Goal: Task Accomplishment & Management: Use online tool/utility

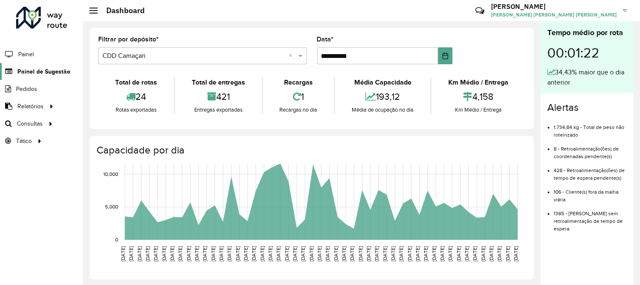
click at [43, 72] on span "Painel de Sugestão" at bounding box center [43, 71] width 53 height 9
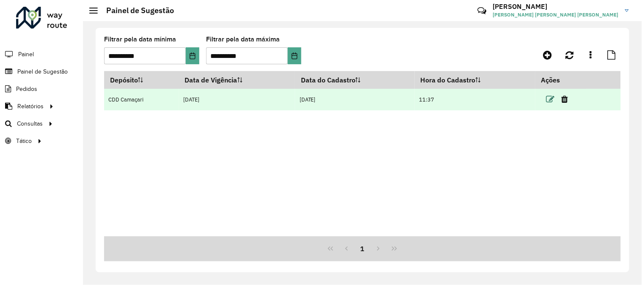
click at [549, 99] on icon at bounding box center [550, 99] width 8 height 8
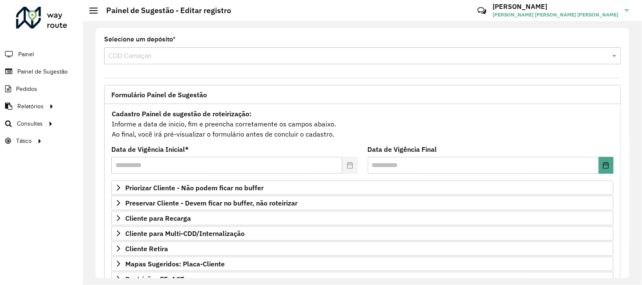
scroll to position [138, 0]
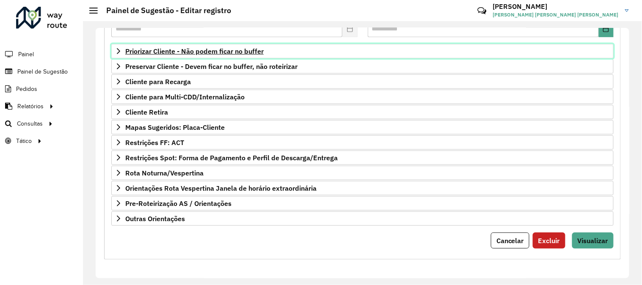
click at [209, 52] on span "Priorizar Cliente - Não podem ficar no buffer" at bounding box center [194, 51] width 138 height 7
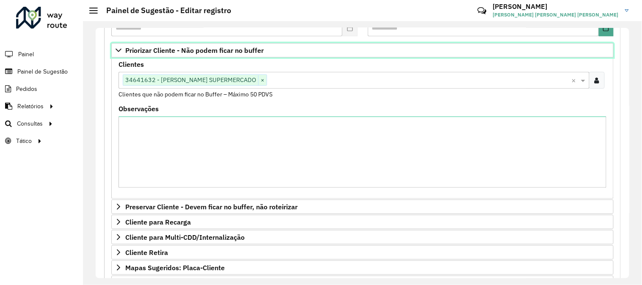
scroll to position [91, 0]
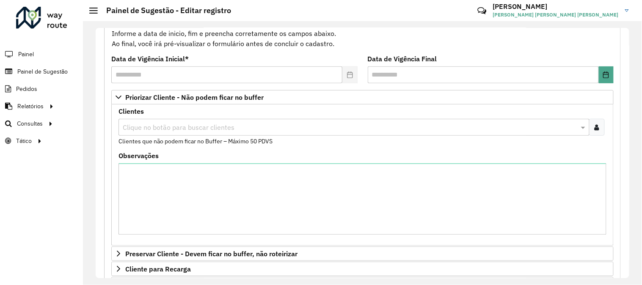
click at [595, 130] on icon at bounding box center [597, 127] width 5 height 7
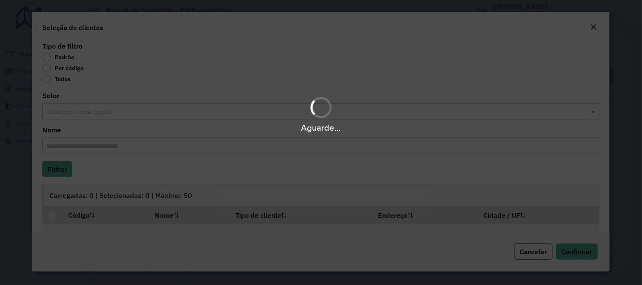
click at [54, 68] on div "Aguarde..." at bounding box center [321, 142] width 642 height 285
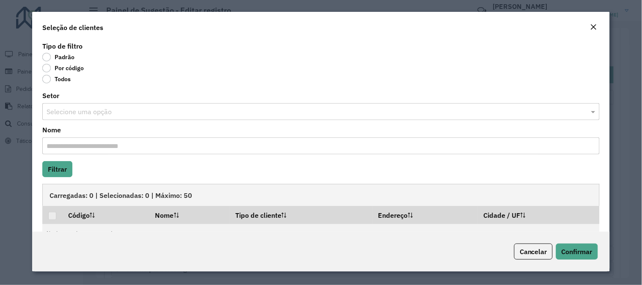
click at [50, 70] on label "Por código" at bounding box center [62, 68] width 41 height 8
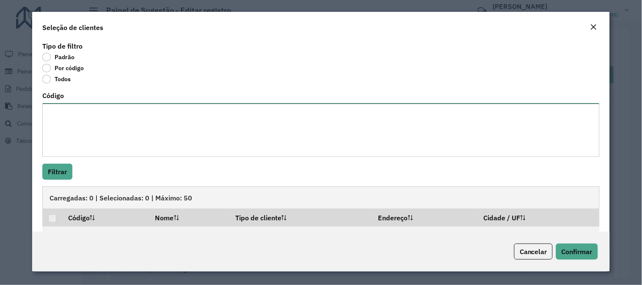
click at [83, 119] on textarea "Código" at bounding box center [320, 130] width 557 height 54
paste textarea "******** ******** ******** ******** ******** ******** ******** ******** *******…"
type textarea "******** ******** ******** ******** ******** ******** ******** ******** *******…"
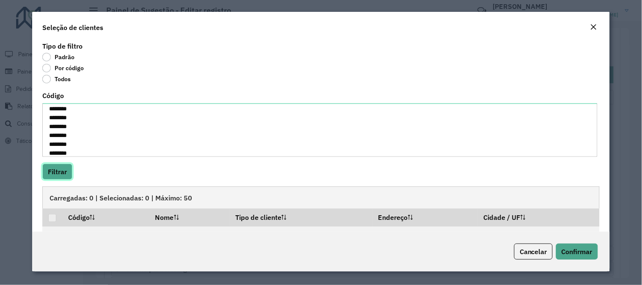
click at [64, 170] on button "Filtrar" at bounding box center [57, 172] width 30 height 16
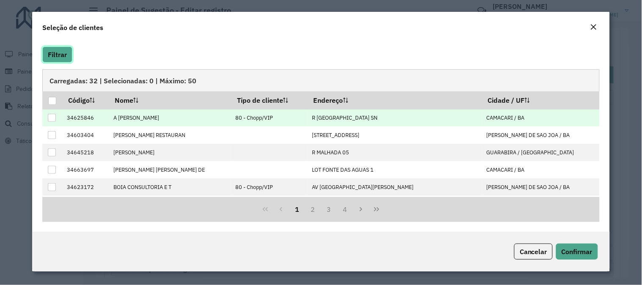
scroll to position [70, 0]
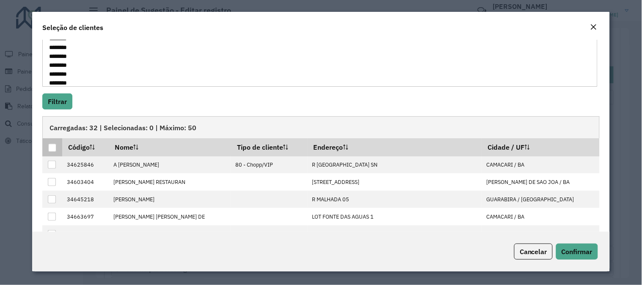
click at [52, 151] on div at bounding box center [52, 148] width 8 height 8
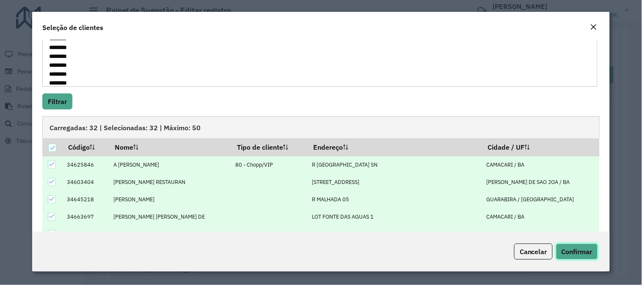
click at [576, 254] on span "Confirmar" at bounding box center [577, 252] width 31 height 8
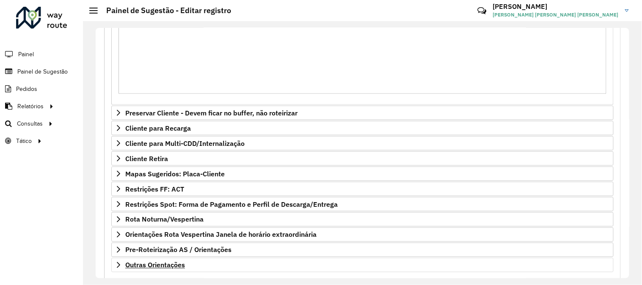
scroll to position [279, 0]
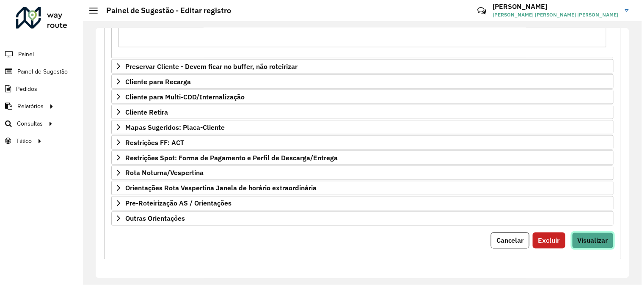
click at [588, 243] on span "Visualizar" at bounding box center [593, 241] width 30 height 8
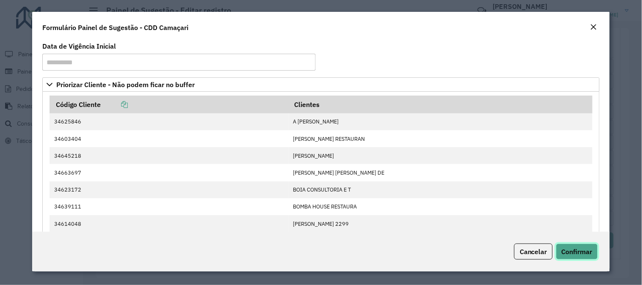
click at [569, 254] on span "Confirmar" at bounding box center [577, 252] width 31 height 8
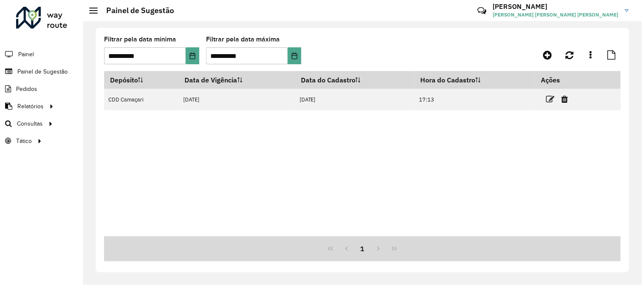
click at [227, 260] on div "1" at bounding box center [362, 249] width 517 height 25
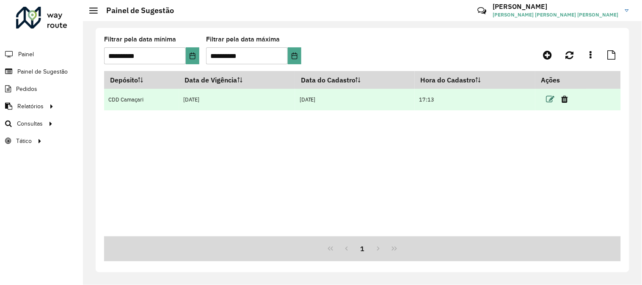
click at [551, 96] on icon at bounding box center [550, 99] width 8 height 8
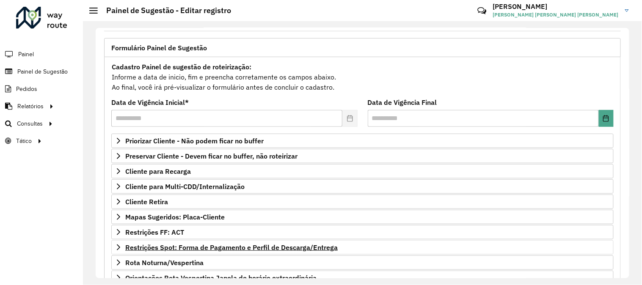
scroll to position [94, 0]
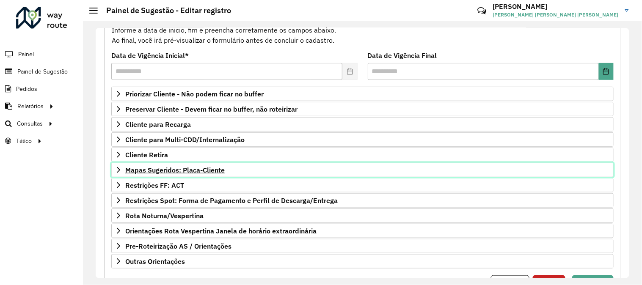
click at [200, 172] on span "Mapas Sugeridos: Placa-Cliente" at bounding box center [174, 170] width 99 height 7
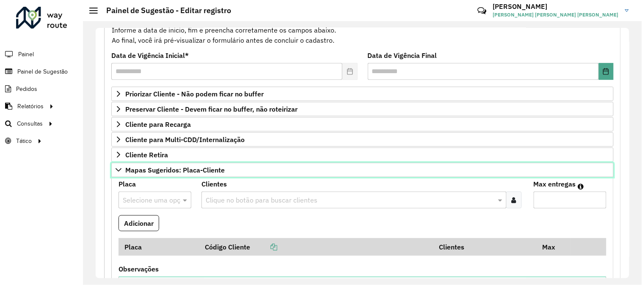
scroll to position [188, 0]
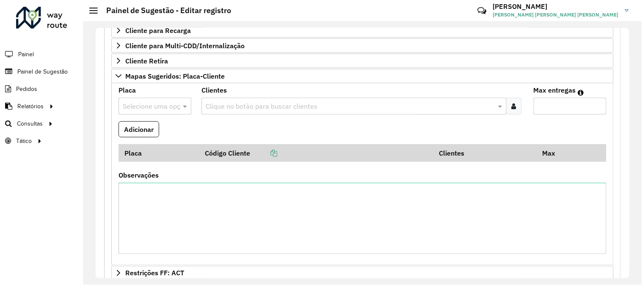
click at [156, 104] on input "text" at bounding box center [146, 107] width 47 height 10
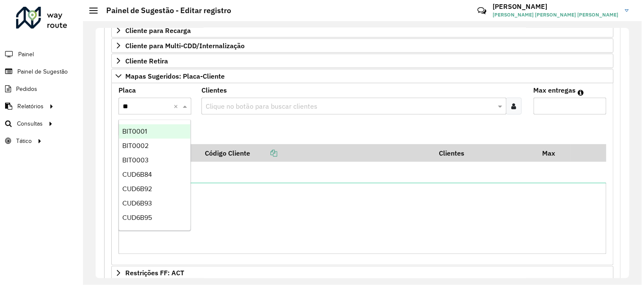
type input "***"
click at [139, 133] on span "BIT0001" at bounding box center [134, 131] width 25 height 7
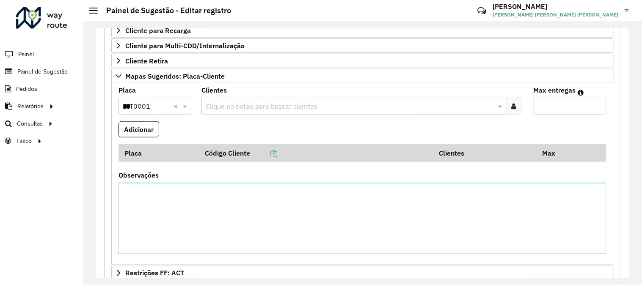
click at [253, 108] on input "text" at bounding box center [350, 107] width 292 height 10
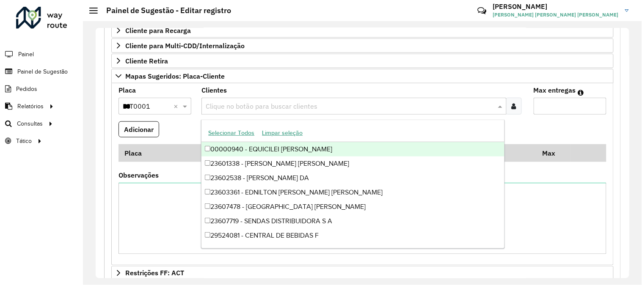
paste input "*****"
type input "*****"
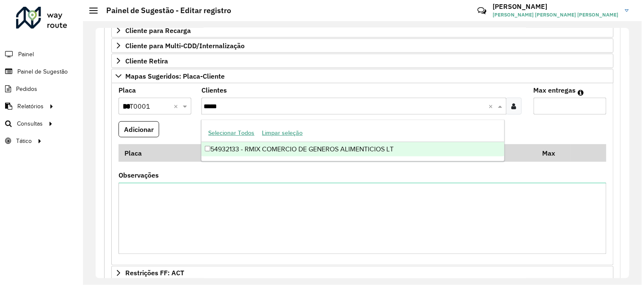
click at [245, 148] on div "54932133 - RMIX COMERCIO DE GENEROS ALIMENTICIOS LT" at bounding box center [352, 149] width 303 height 14
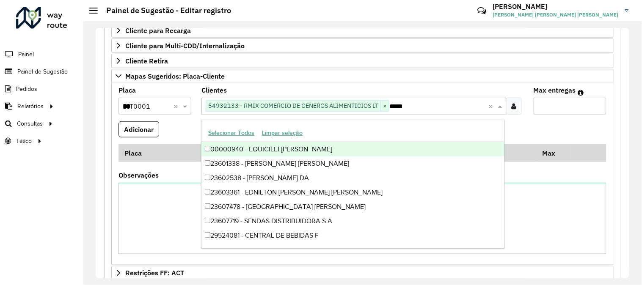
click at [545, 103] on input "Max entregas" at bounding box center [570, 106] width 73 height 17
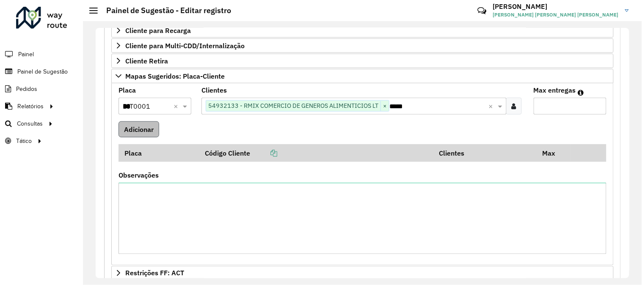
type input "*"
click at [149, 132] on button "Adicionar" at bounding box center [138, 129] width 41 height 16
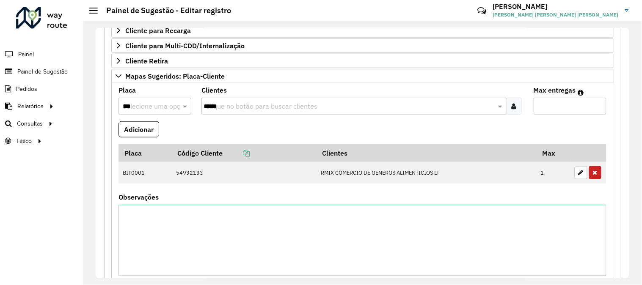
click at [280, 107] on input "*****" at bounding box center [350, 107] width 292 height 10
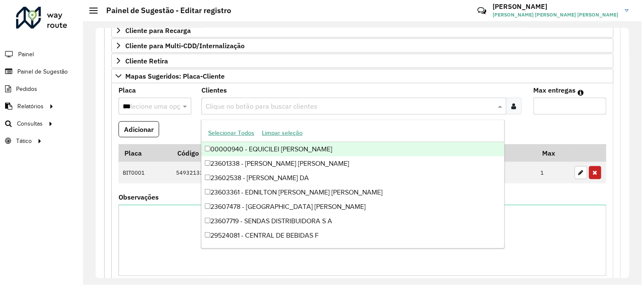
paste input "*****"
type input "*****"
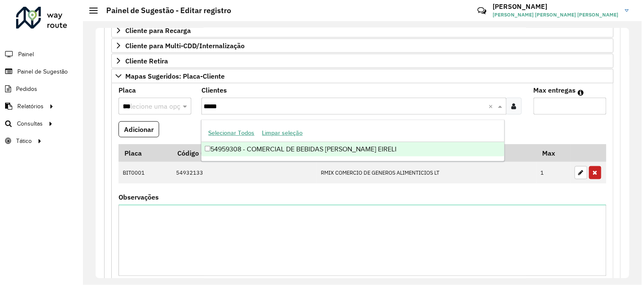
click at [257, 148] on div "54959308 - COMERCIAL DE BEBIDAS [PERSON_NAME] EIRELI" at bounding box center [352, 149] width 303 height 14
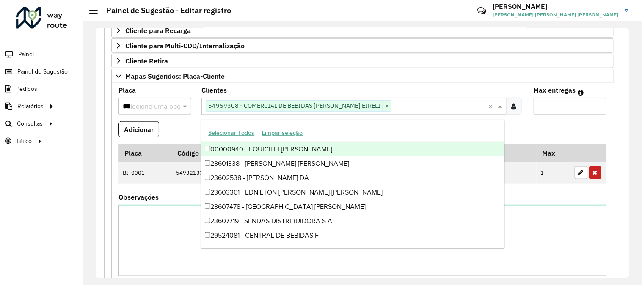
click at [158, 105] on input "***" at bounding box center [146, 107] width 47 height 10
paste input "*******"
type input "*******"
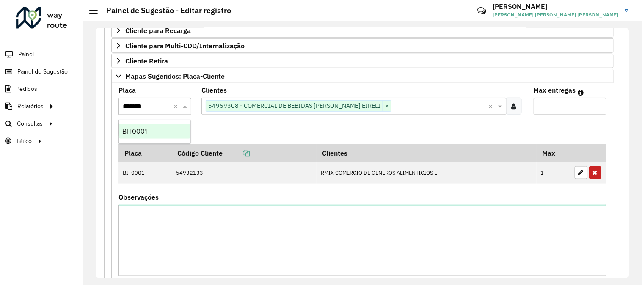
click at [174, 129] on div "BIT0001" at bounding box center [155, 131] width 72 height 14
click at [542, 107] on input "*" at bounding box center [570, 106] width 73 height 17
type input "*"
click at [144, 128] on button "Adicionar" at bounding box center [138, 129] width 41 height 16
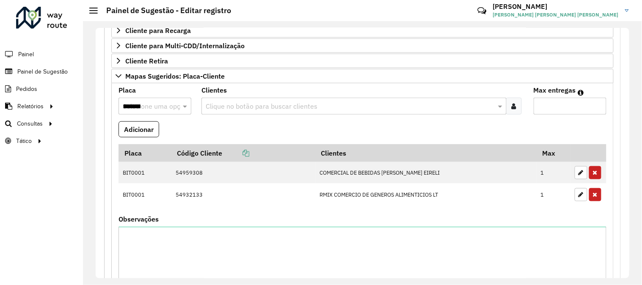
scroll to position [364, 0]
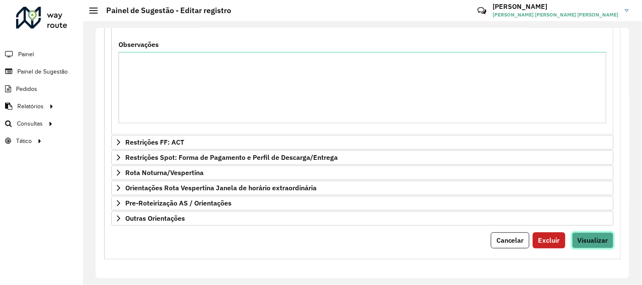
click at [578, 239] on span "Visualizar" at bounding box center [593, 241] width 30 height 8
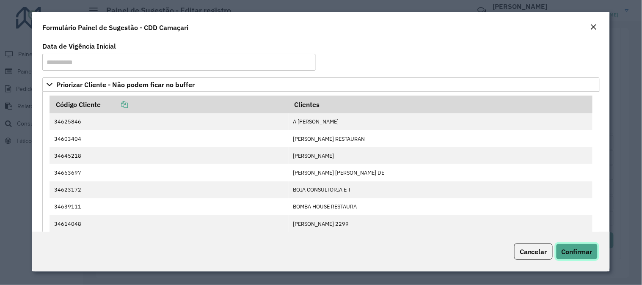
click at [576, 249] on span "Confirmar" at bounding box center [577, 252] width 31 height 8
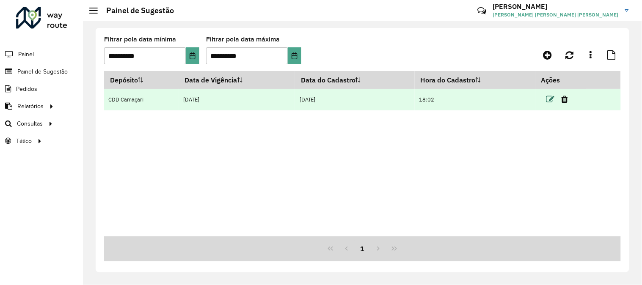
click at [552, 99] on icon at bounding box center [550, 99] width 8 height 8
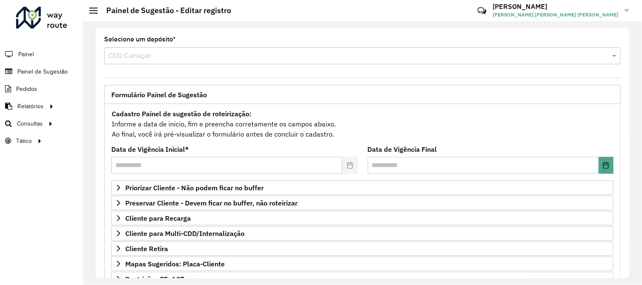
scroll to position [138, 0]
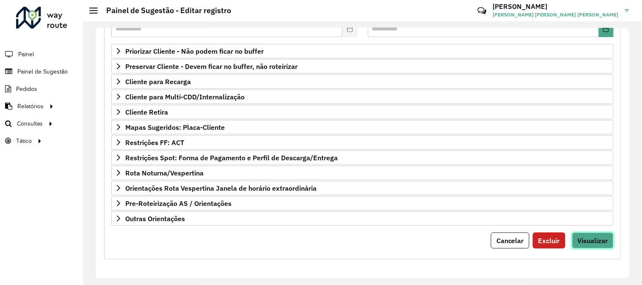
click at [584, 239] on span "Visualizar" at bounding box center [593, 241] width 30 height 8
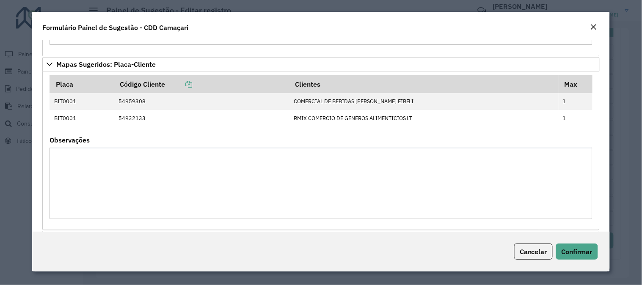
scroll to position [752, 0]
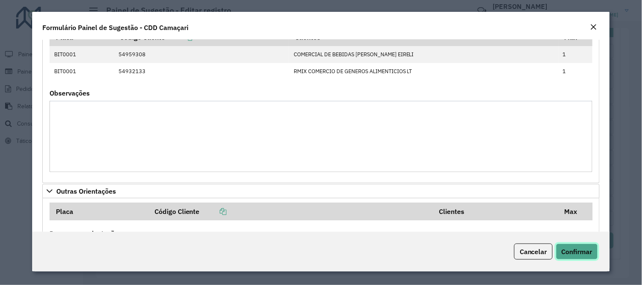
click at [570, 257] on button "Confirmar" at bounding box center [577, 252] width 42 height 16
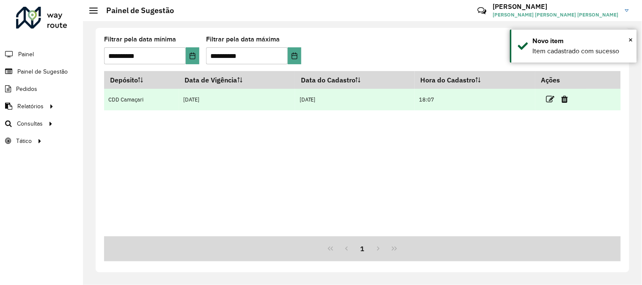
click at [547, 100] on td at bounding box center [560, 99] width 51 height 21
click at [550, 99] on icon at bounding box center [550, 99] width 8 height 8
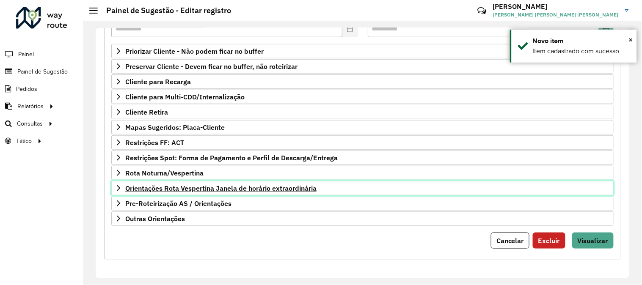
click at [591, 196] on link "Orientações Rota Vespertina Janela de horário extraordinária" at bounding box center [362, 188] width 502 height 14
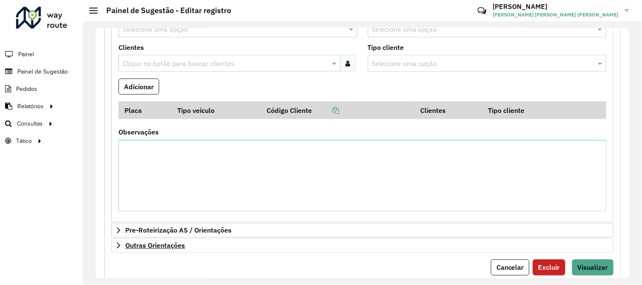
scroll to position [354, 0]
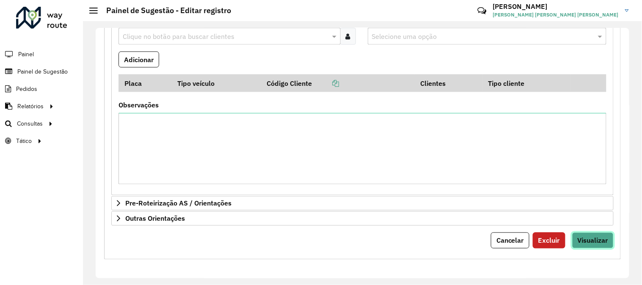
click at [591, 239] on span "Visualizar" at bounding box center [593, 241] width 30 height 8
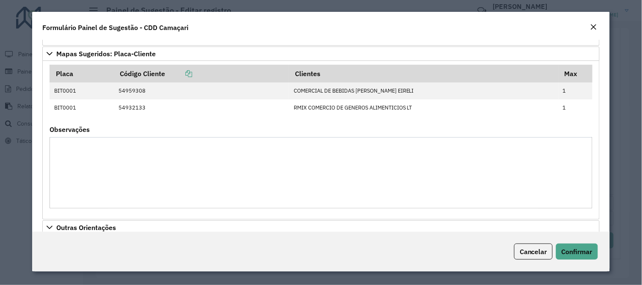
scroll to position [669, 0]
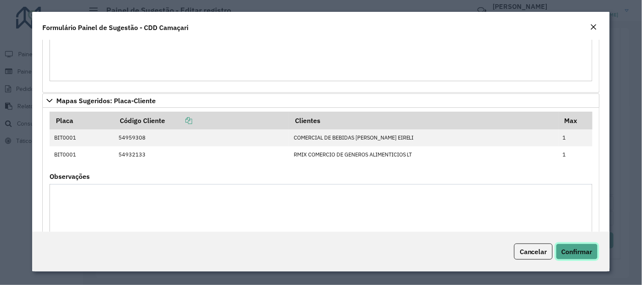
click at [563, 248] on span "Confirmar" at bounding box center [577, 252] width 31 height 8
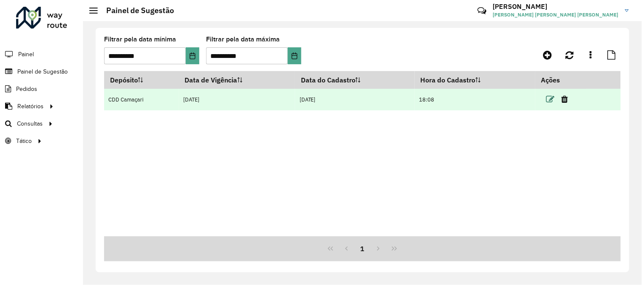
click at [549, 100] on icon at bounding box center [550, 99] width 8 height 8
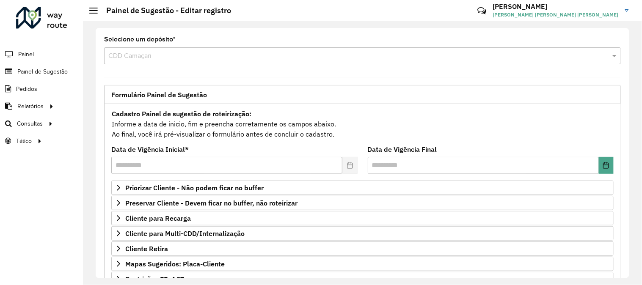
scroll to position [138, 0]
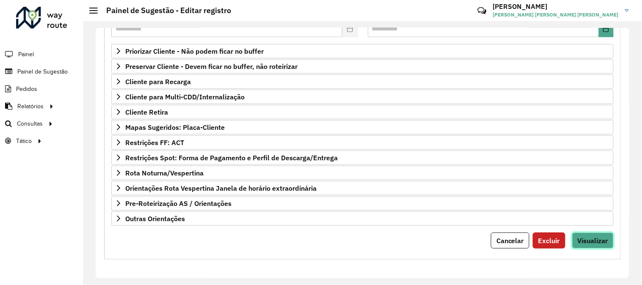
click at [582, 246] on button "Visualizar" at bounding box center [592, 241] width 41 height 16
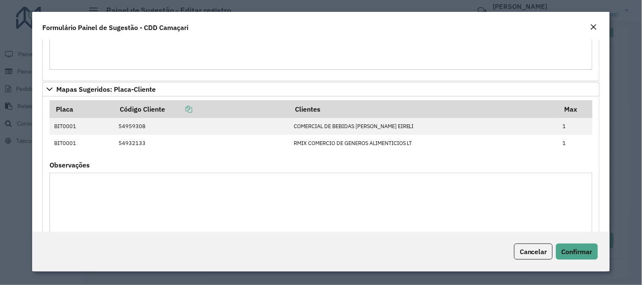
scroll to position [856, 0]
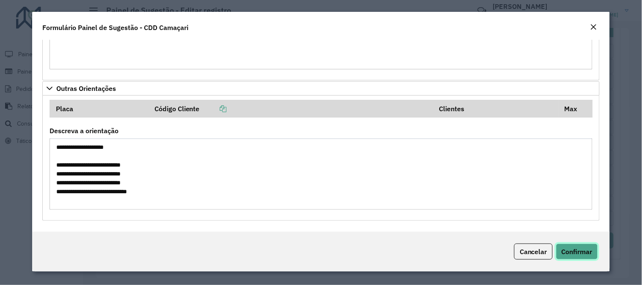
click at [569, 248] on span "Confirmar" at bounding box center [577, 252] width 31 height 8
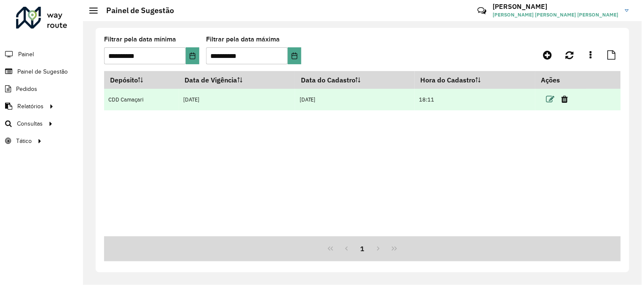
click at [550, 96] on icon at bounding box center [550, 99] width 8 height 8
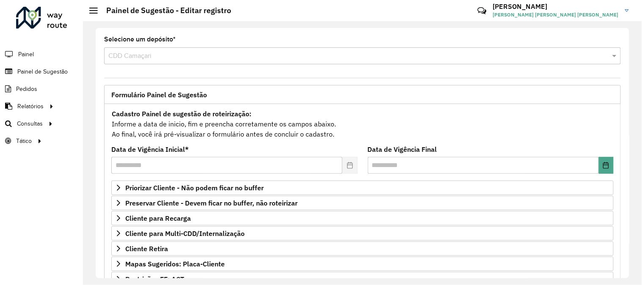
scroll to position [138, 0]
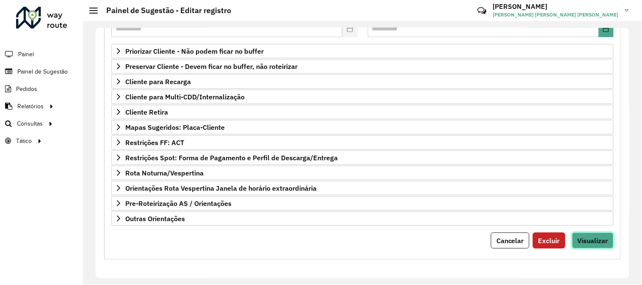
click at [588, 239] on span "Visualizar" at bounding box center [593, 241] width 30 height 8
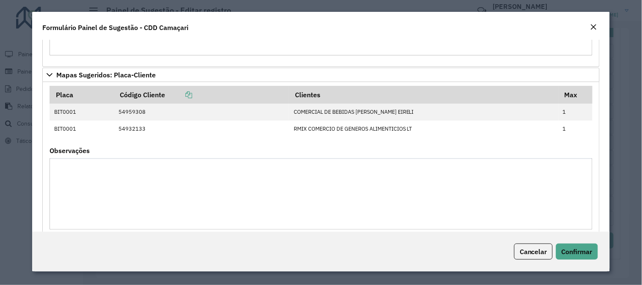
scroll to position [856, 0]
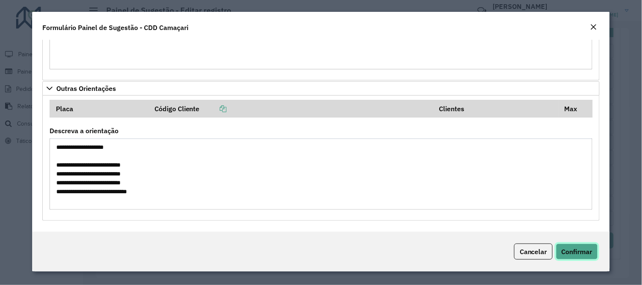
click at [581, 254] on span "Confirmar" at bounding box center [577, 252] width 31 height 8
